Goal: Information Seeking & Learning: Find specific page/section

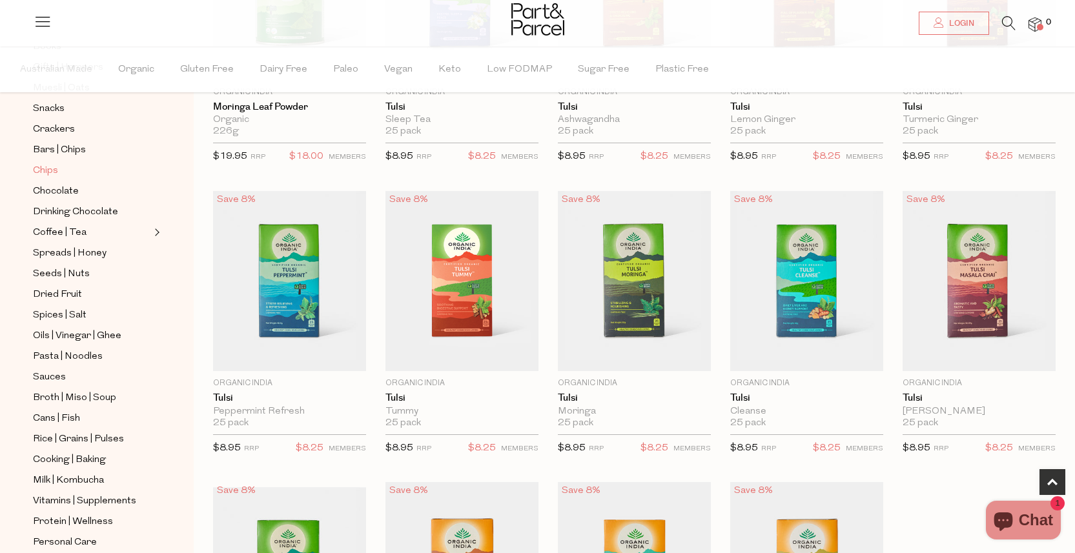
scroll to position [209, 0]
click at [82, 210] on span "Drinking Chocolate" at bounding box center [75, 212] width 85 height 15
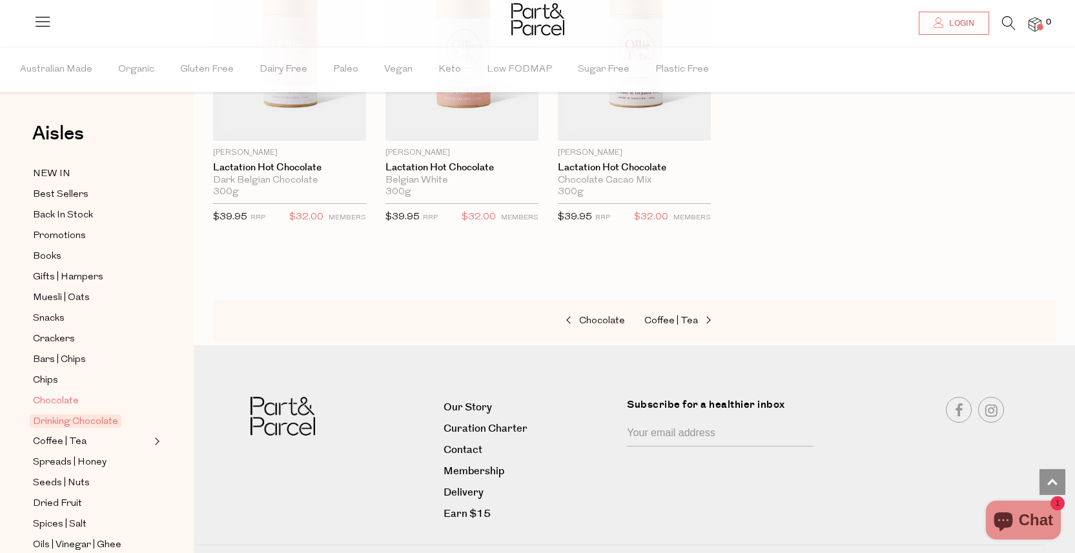
click at [91, 396] on link "Chocolate" at bounding box center [91, 401] width 117 height 16
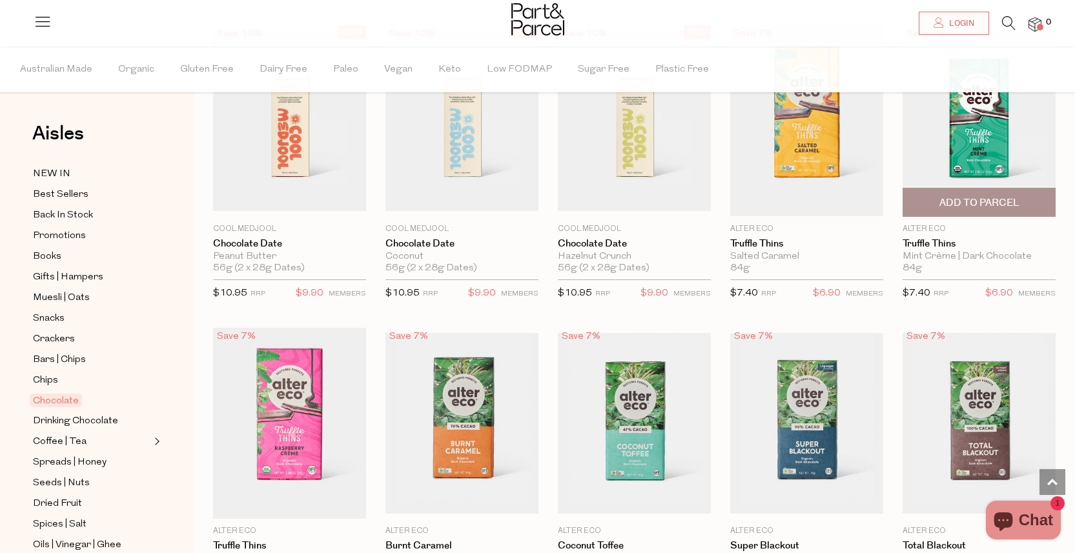
scroll to position [547, 0]
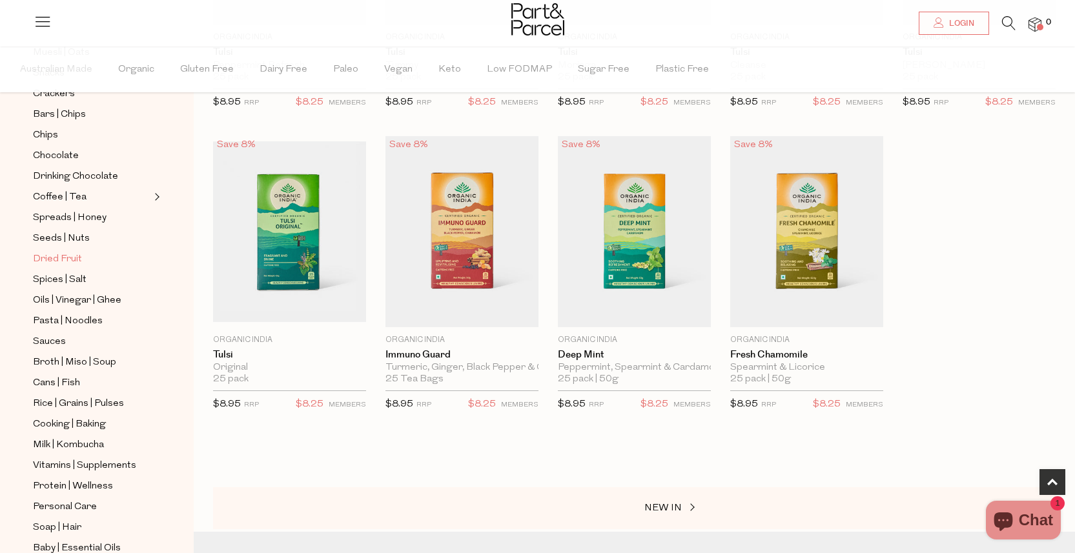
scroll to position [245, 0]
click at [78, 139] on link "Chips" at bounding box center [91, 136] width 117 height 16
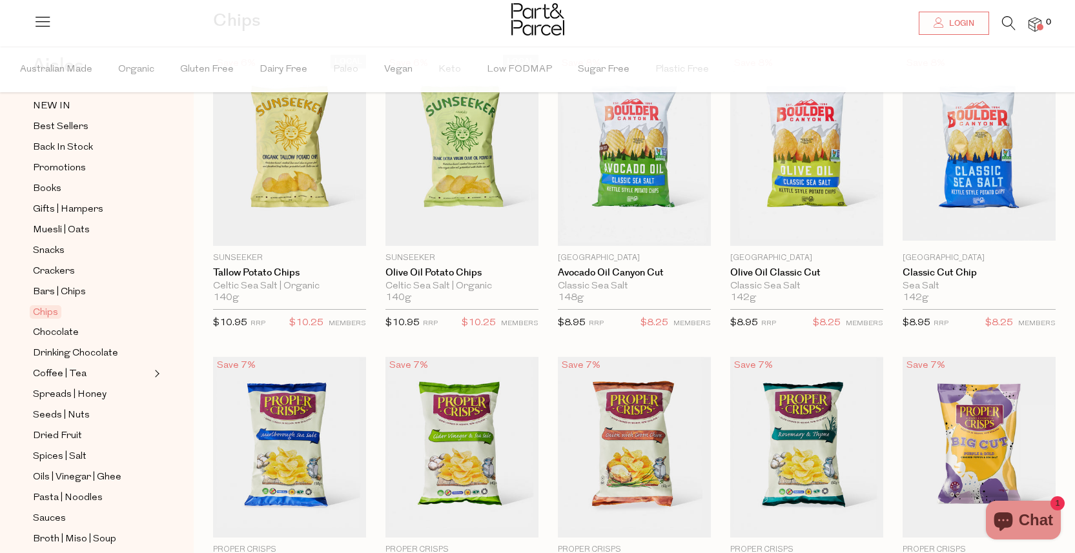
scroll to position [72, 0]
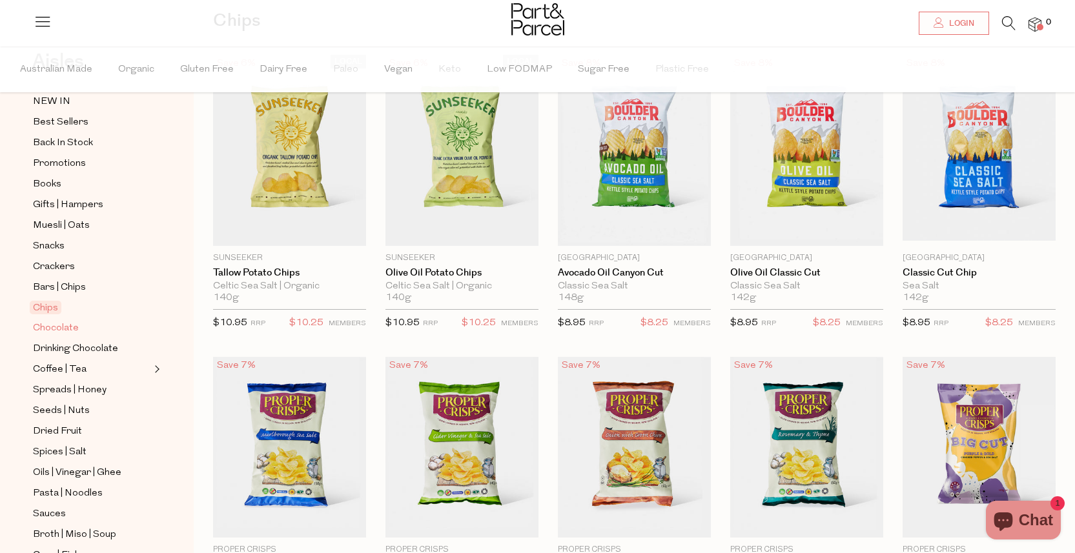
click at [90, 332] on link "Chocolate" at bounding box center [91, 328] width 117 height 16
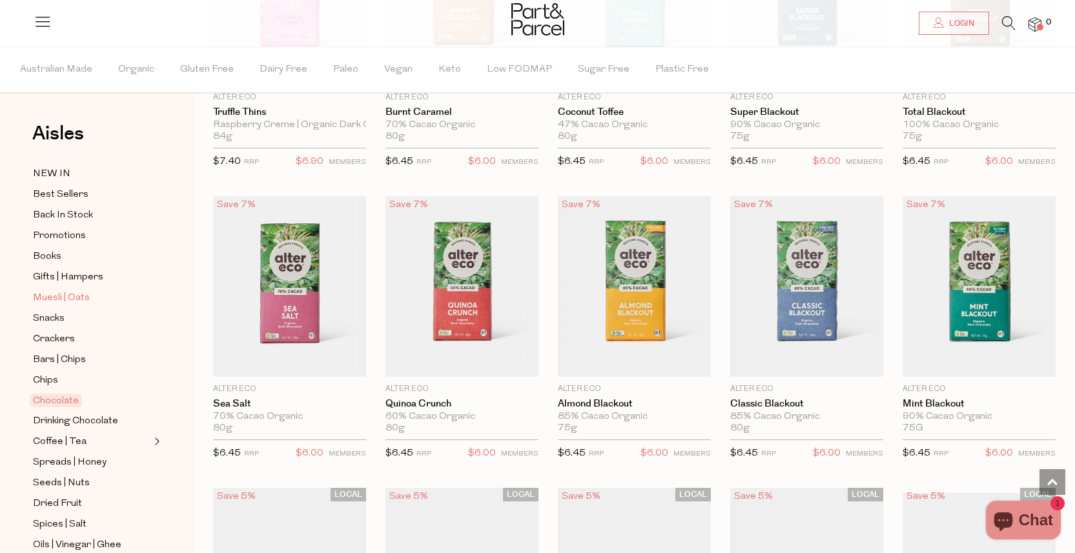
click at [96, 296] on link "Muesli | Oats" at bounding box center [91, 298] width 117 height 16
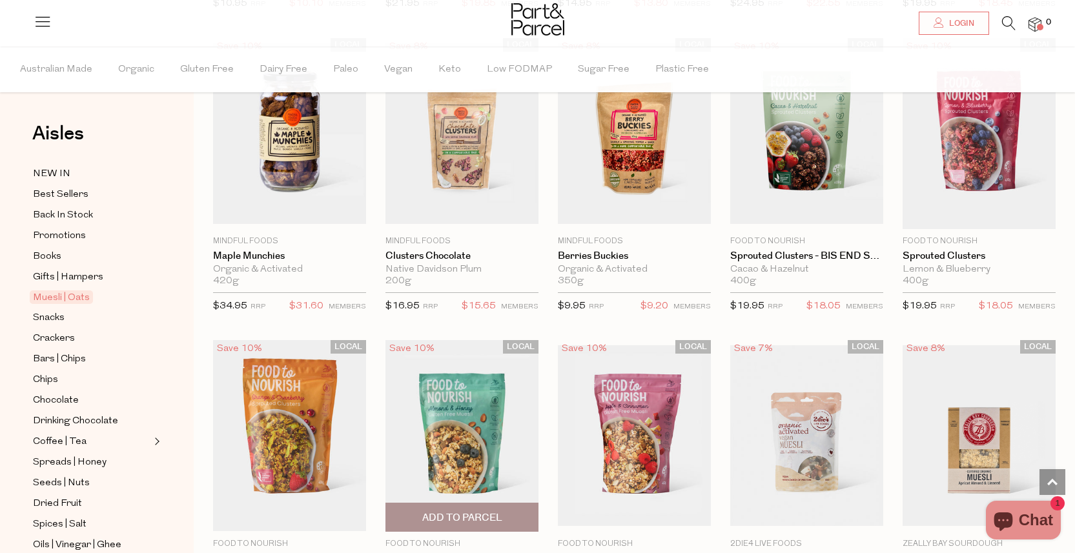
scroll to position [1141, 0]
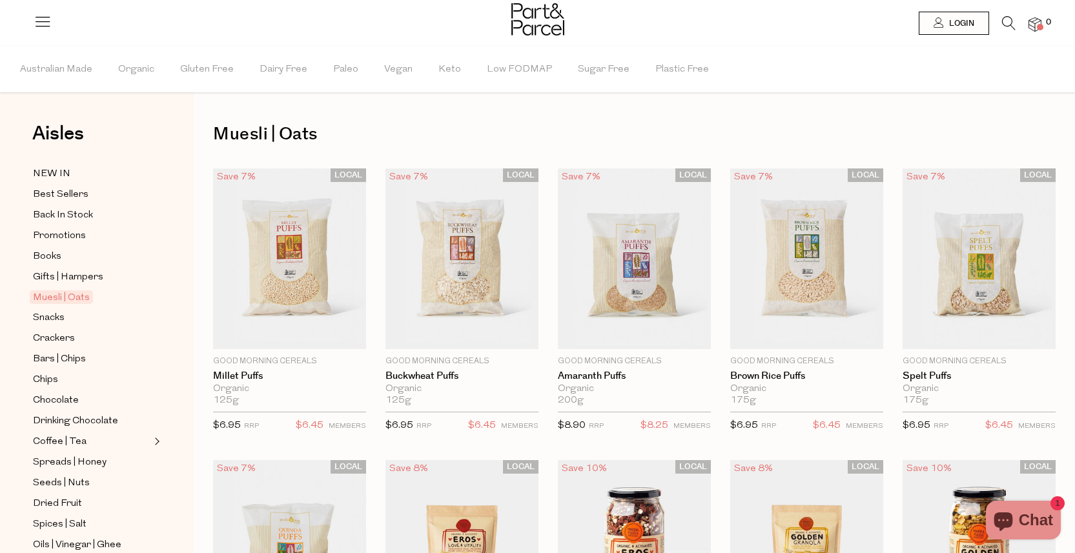
click at [1008, 21] on icon at bounding box center [1009, 23] width 14 height 14
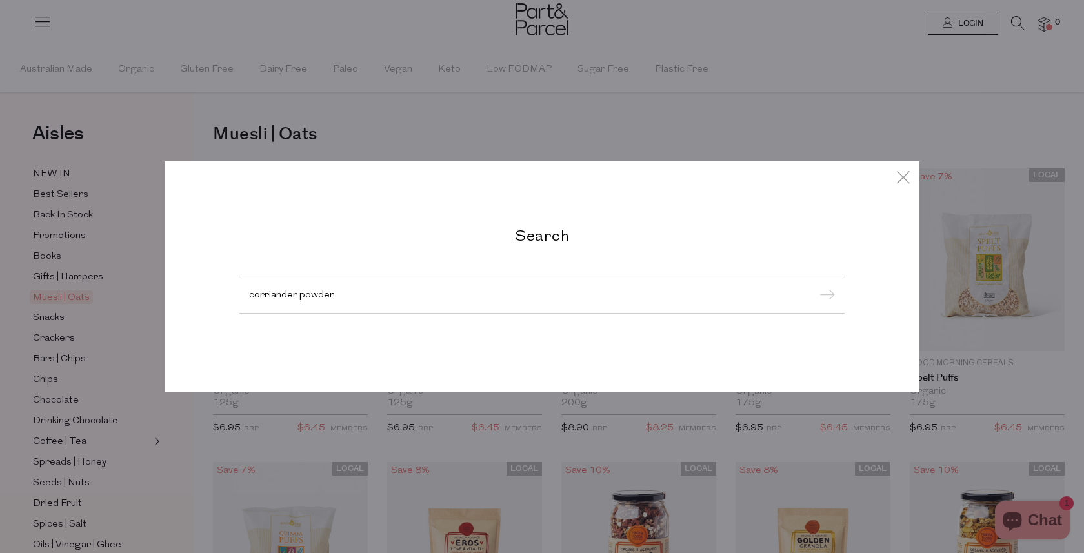
type input "corriander powder"
click at [816, 286] on input "submit" at bounding box center [825, 295] width 19 height 19
